Goal: Task Accomplishment & Management: Manage account settings

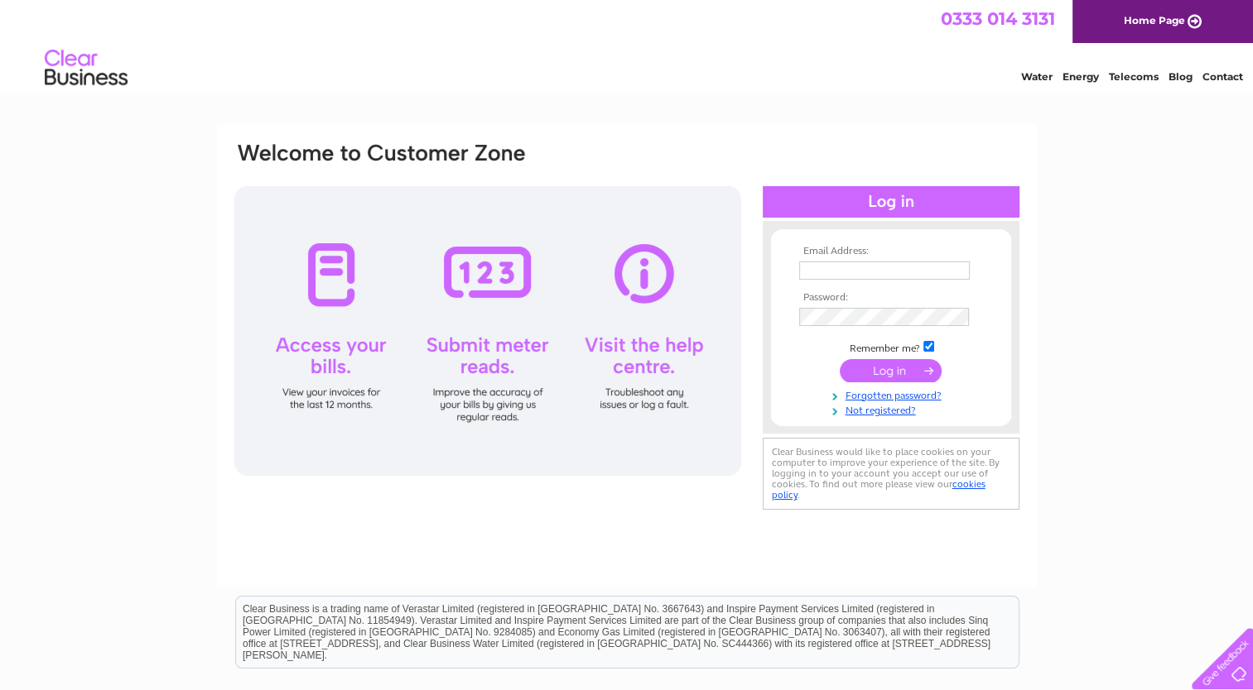
type input "[EMAIL_ADDRESS][DOMAIN_NAME]"
click at [315, 277] on div at bounding box center [487, 331] width 507 height 290
click at [902, 370] on input "submit" at bounding box center [890, 370] width 102 height 23
click at [890, 204] on div at bounding box center [890, 201] width 257 height 31
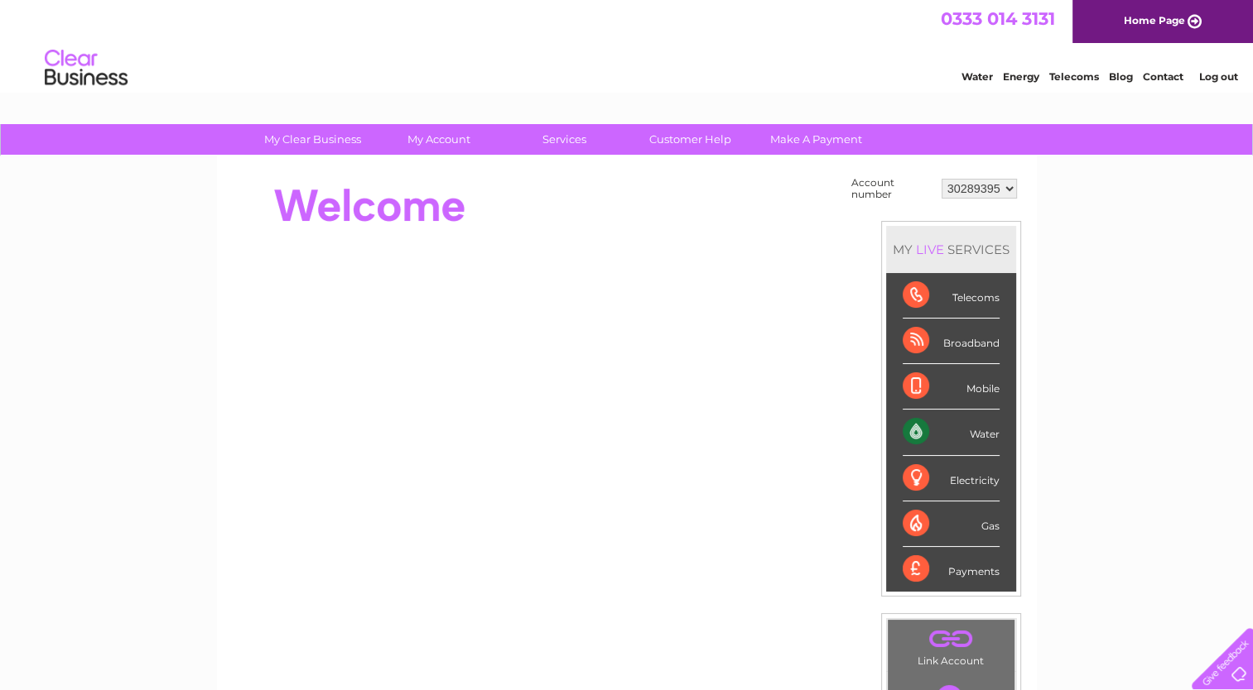
click at [918, 427] on div "Water" at bounding box center [950, 433] width 97 height 46
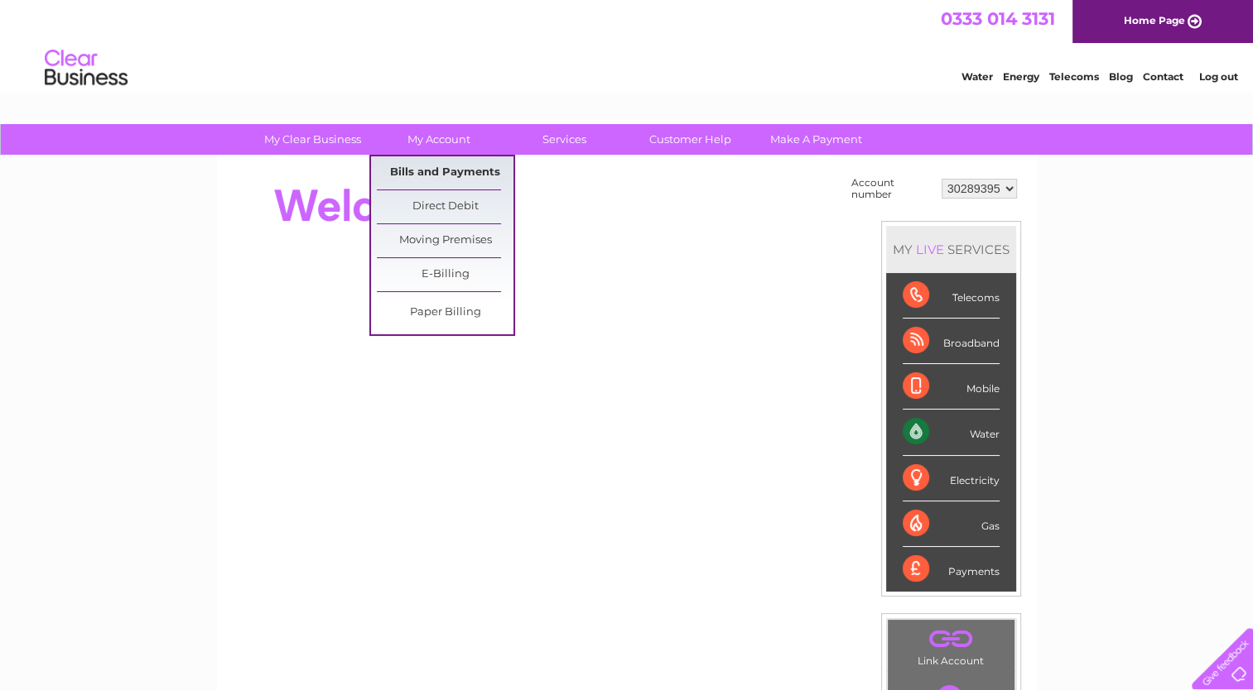
click at [440, 171] on link "Bills and Payments" at bounding box center [445, 172] width 137 height 33
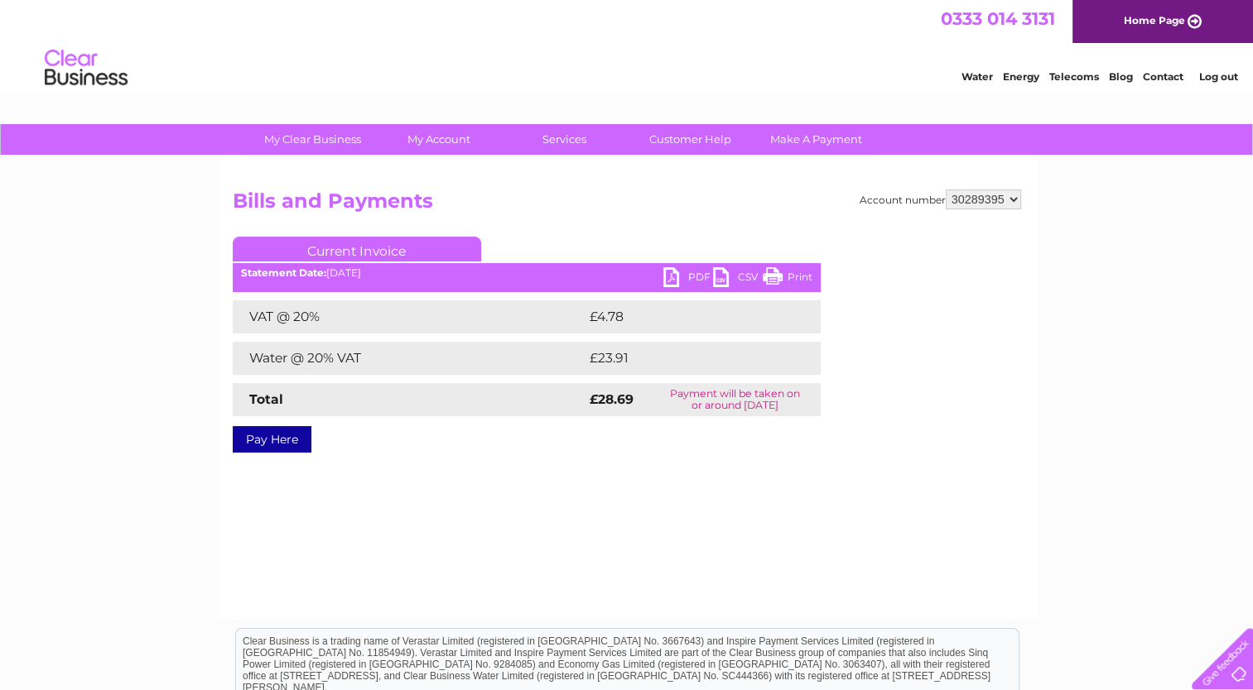
click at [694, 273] on link "PDF" at bounding box center [688, 279] width 50 height 24
